Goal: Task Accomplishment & Management: Manage account settings

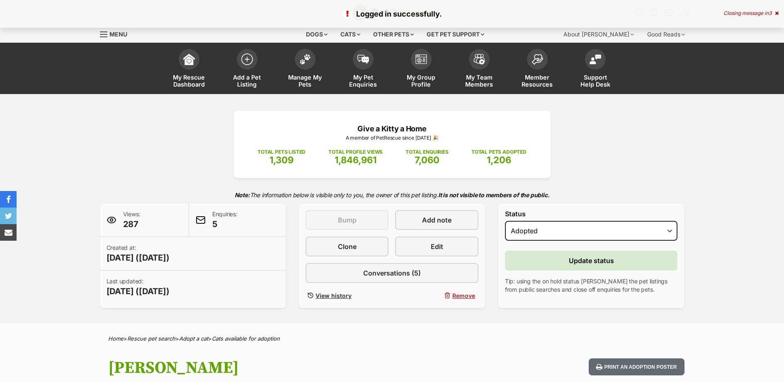
select select "rehomed"
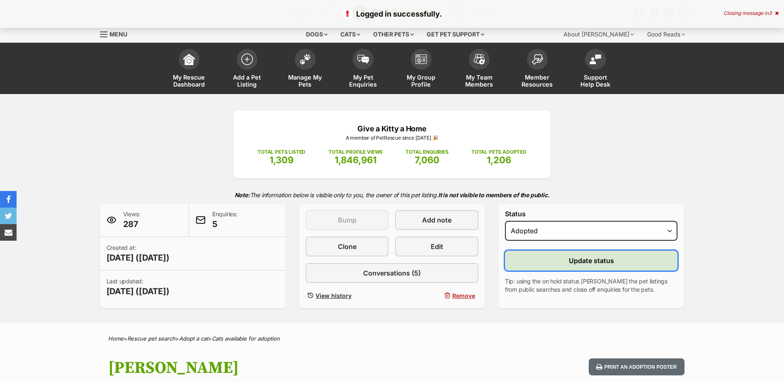
click at [589, 265] on span "Update status" at bounding box center [591, 261] width 45 height 10
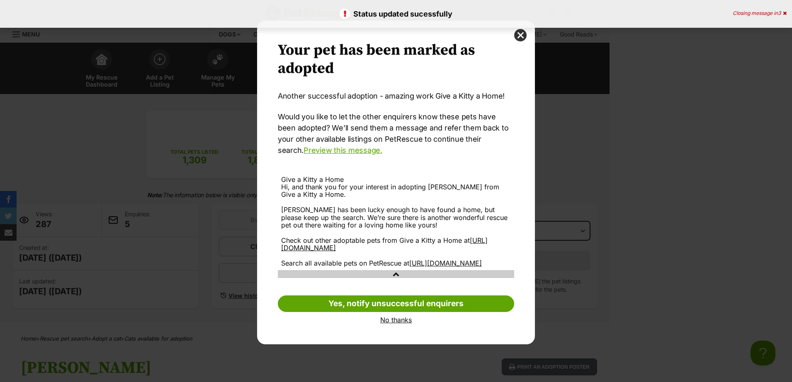
click at [399, 324] on link "No thanks" at bounding box center [396, 319] width 236 height 7
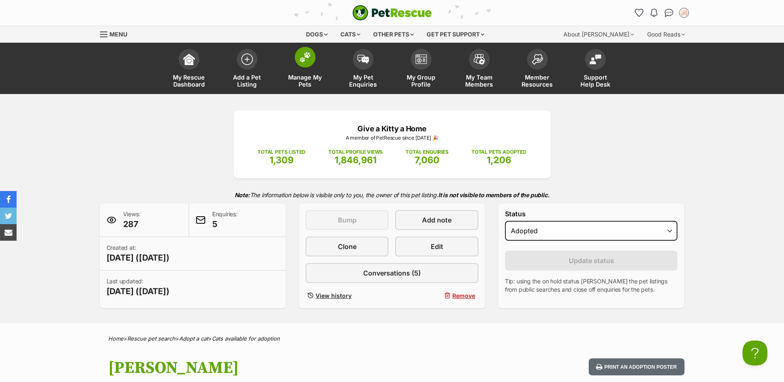
click at [312, 57] on span at bounding box center [305, 57] width 21 height 21
